Goal: Transaction & Acquisition: Purchase product/service

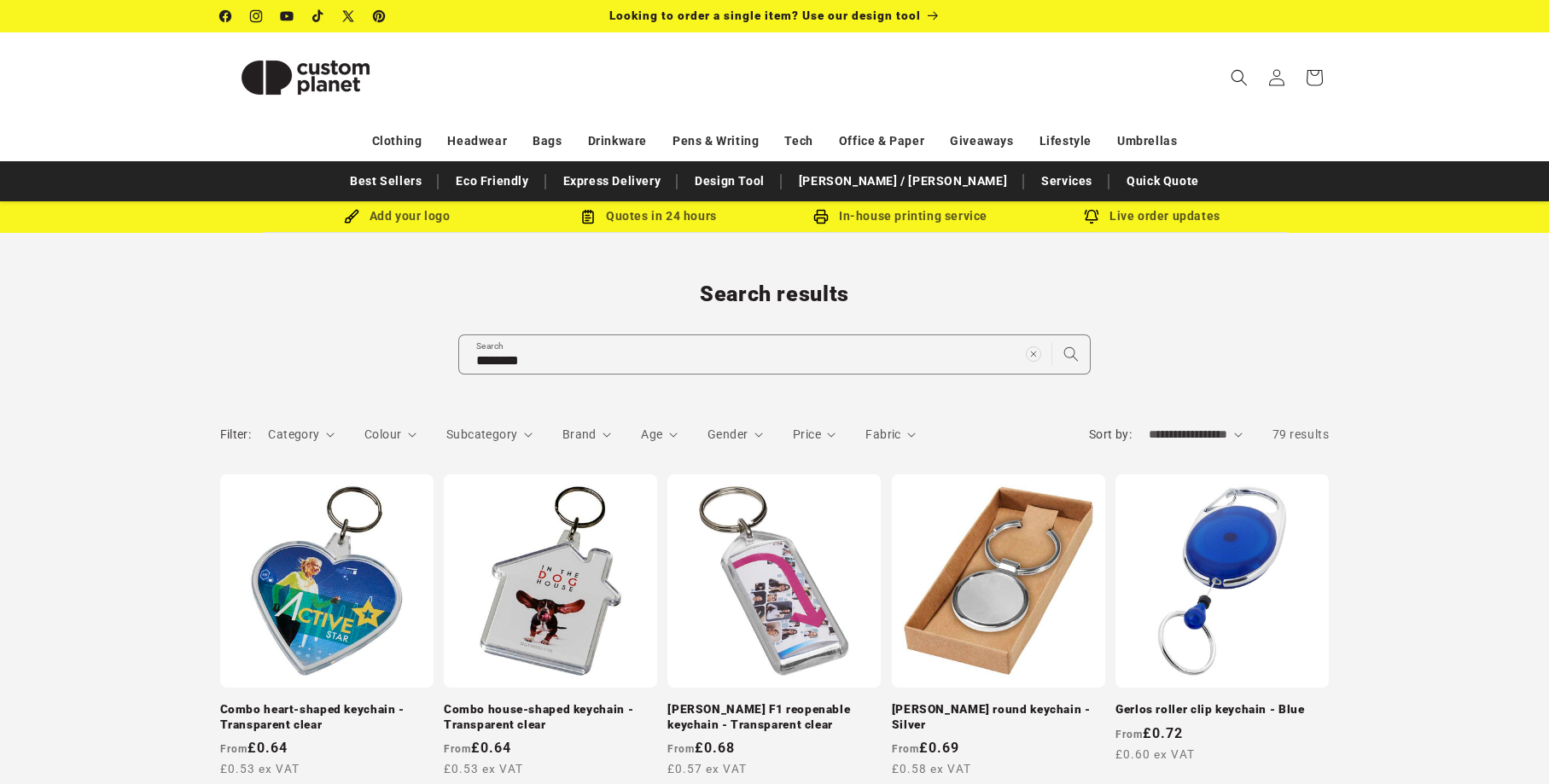
click at [329, 70] on img at bounding box center [305, 77] width 171 height 76
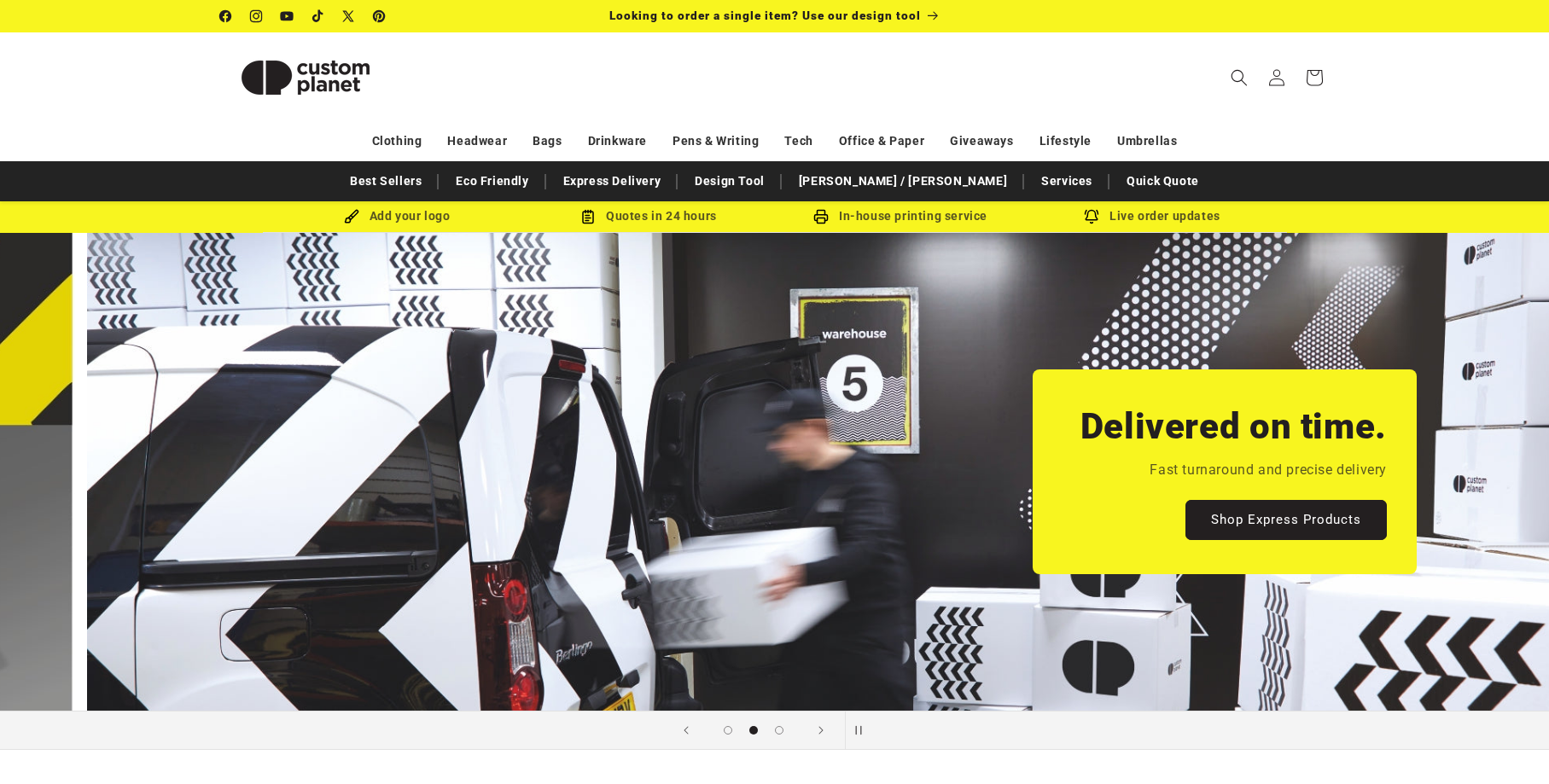
scroll to position [0, 1549]
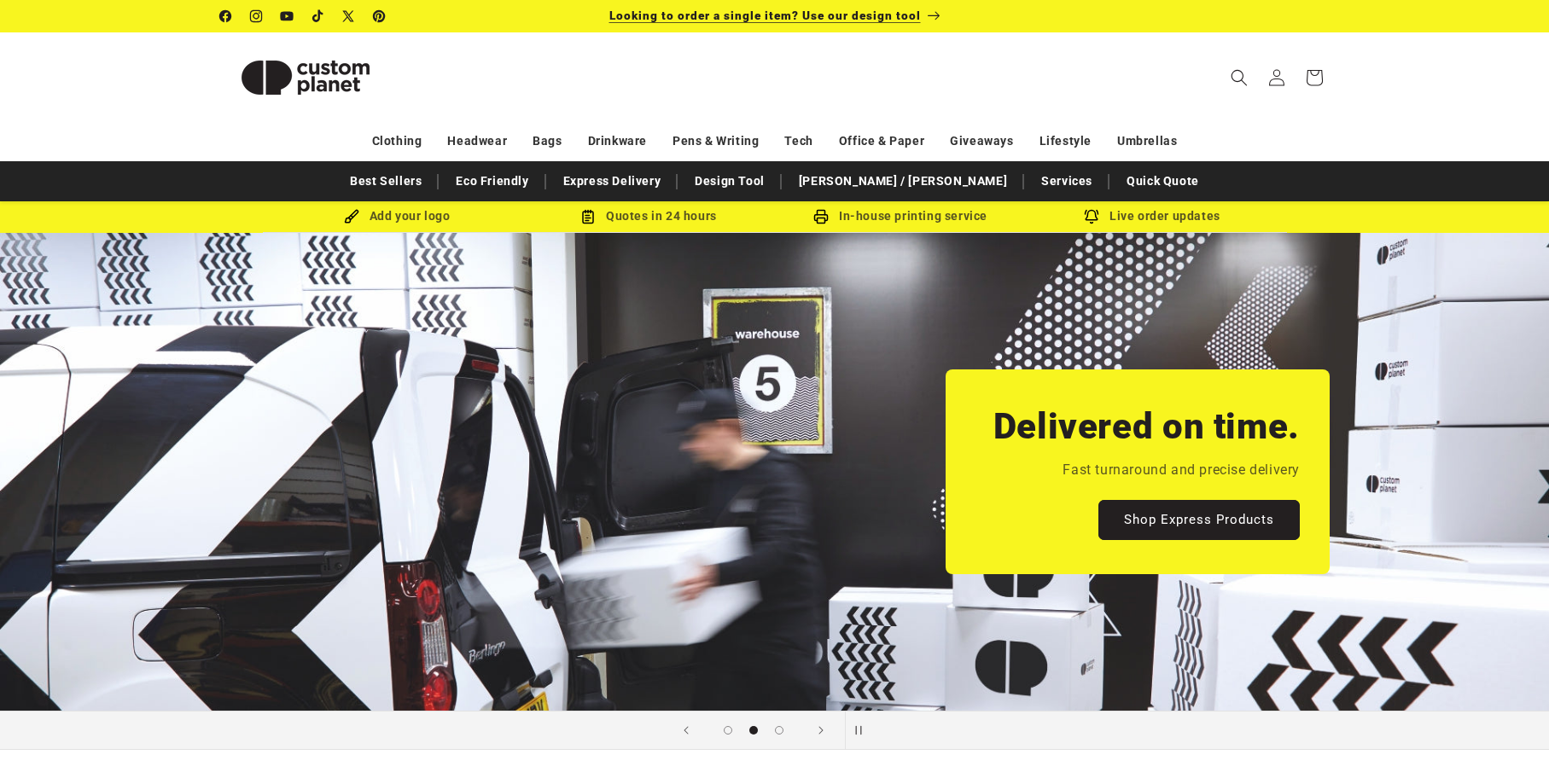
click at [888, 17] on span "Looking to order a single item? Use our design tool" at bounding box center [765, 16] width 311 height 14
